Goal: Answer question/provide support: Share knowledge or assist other users

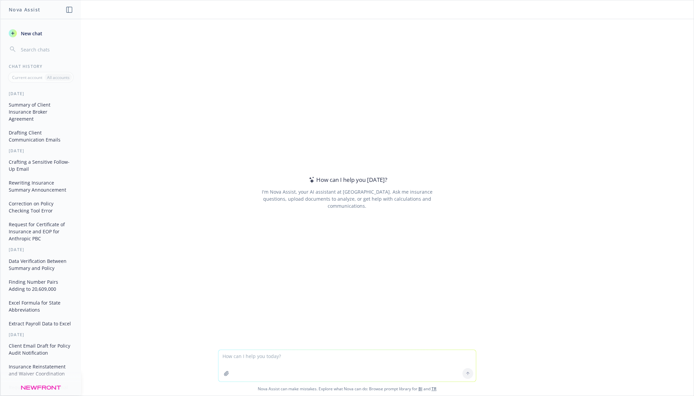
click at [32, 115] on button "Summary of Client Insurance Broker Agreement" at bounding box center [41, 111] width 70 height 25
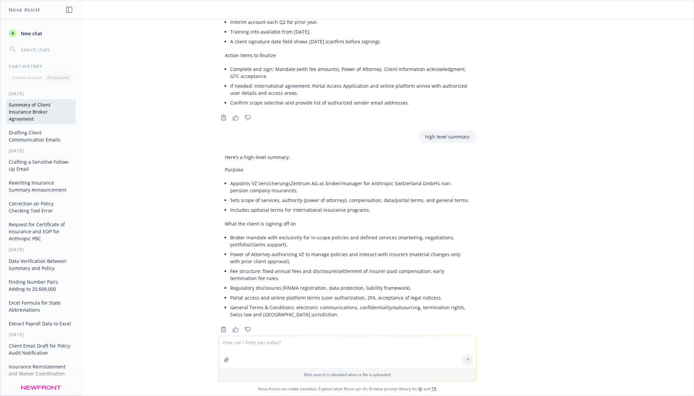
scroll to position [645, 0]
type textarea "rewrite:I meant to order the The Inspector Play Kit Months 7-8, what would be t…"
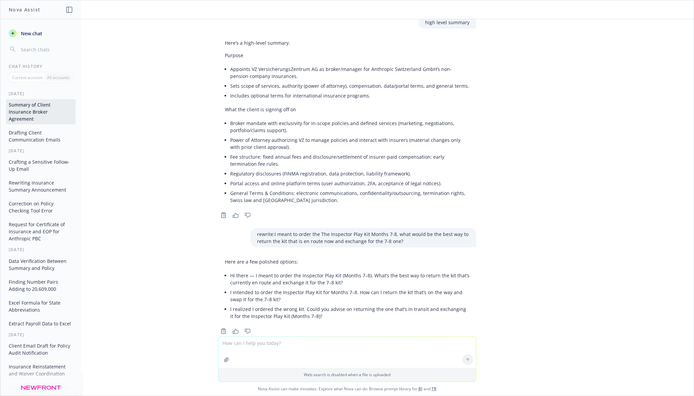
scroll to position [760, 0]
drag, startPoint x: 225, startPoint y: 275, endPoint x: 274, endPoint y: 284, distance: 50.6
click at [274, 287] on p "I intended to order the Inspector Play Kit for Months 7–8. How can I return the…" at bounding box center [349, 294] width 239 height 14
drag, startPoint x: 271, startPoint y: 284, endPoint x: 222, endPoint y: 277, distance: 50.3
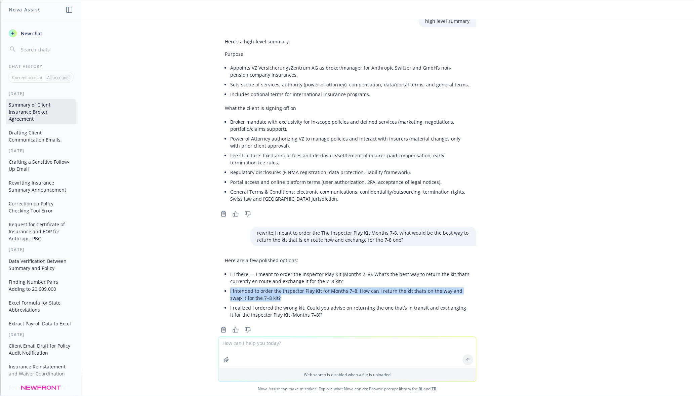
click at [222, 277] on div "Here are a few polished options: Hi there — I meant to order the Inspector Play…" at bounding box center [347, 288] width 258 height 68
copy p "I intended to order the Inspector Play Kit for Months 7–8. How can I return the…"
